Goal: Check status

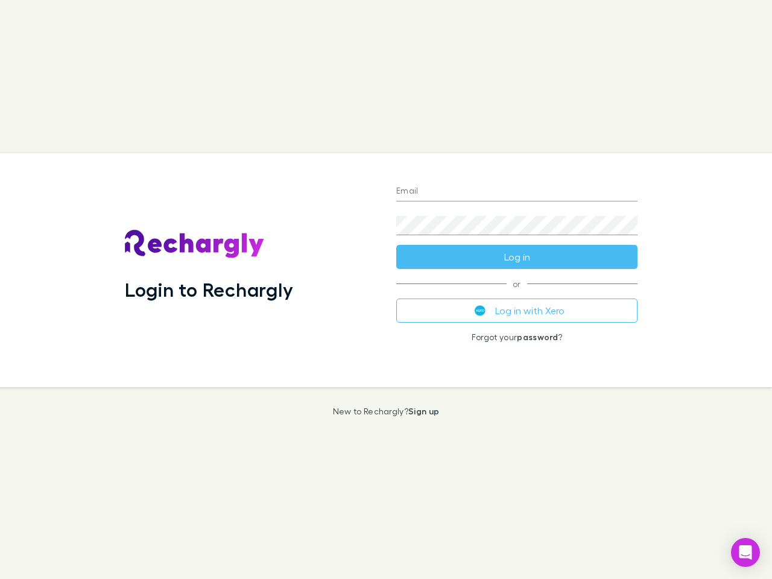
click at [386, 289] on div "Login to Rechargly" at bounding box center [250, 270] width 271 height 234
click at [517, 192] on input "Email" at bounding box center [516, 191] width 241 height 19
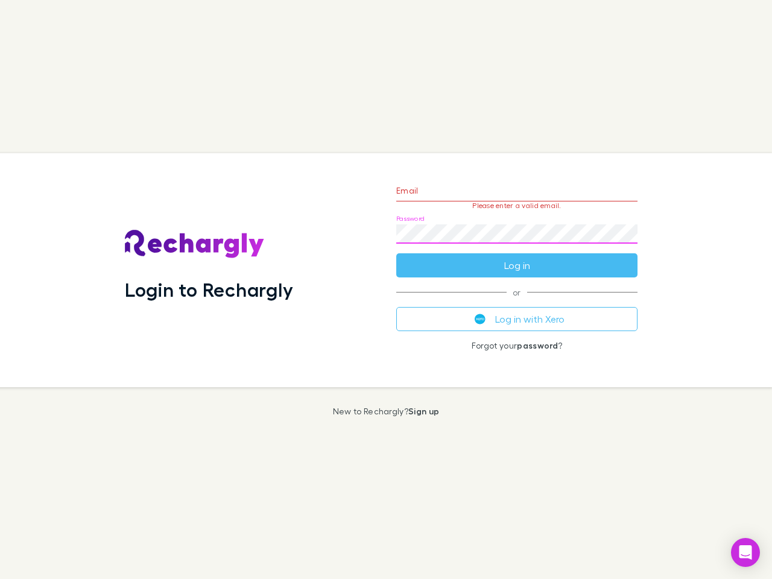
click at [517, 257] on form "Email Please enter a valid email. Password Log in" at bounding box center [516, 224] width 241 height 105
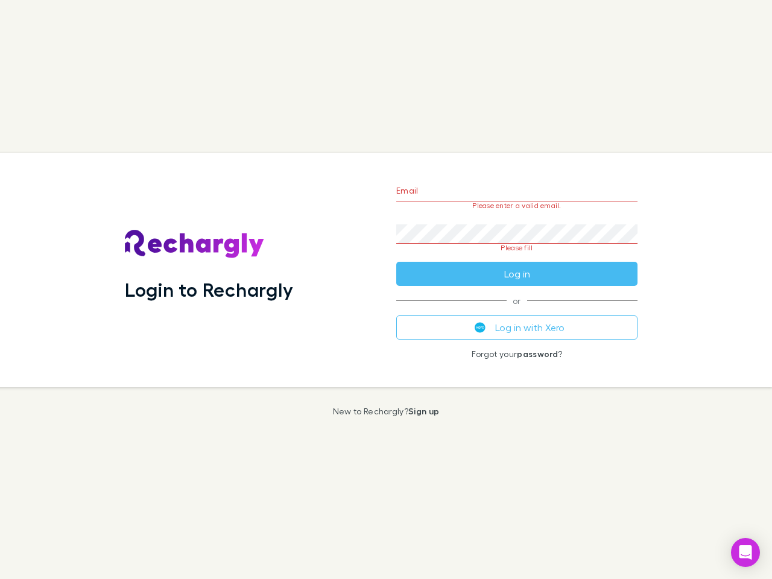
click at [517, 310] on div "Email Please enter a valid email. Password Please fill Log in or Log in with Xe…" at bounding box center [516, 270] width 260 height 234
click at [745, 552] on icon "Open Intercom Messenger" at bounding box center [745, 552] width 13 height 14
